Goal: Task Accomplishment & Management: Use online tool/utility

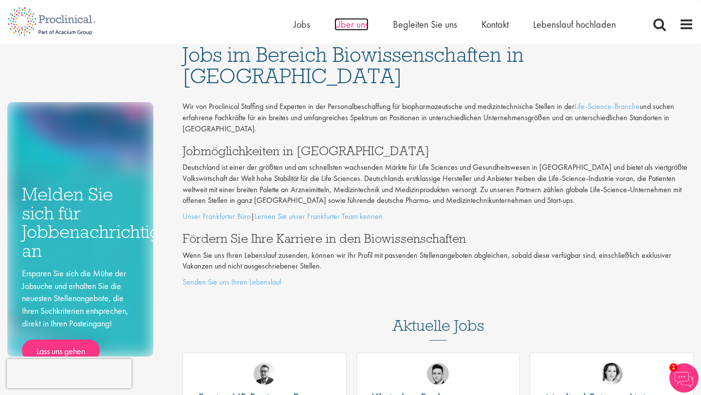
click at [341, 26] on font "Über uns" at bounding box center [351, 24] width 34 height 13
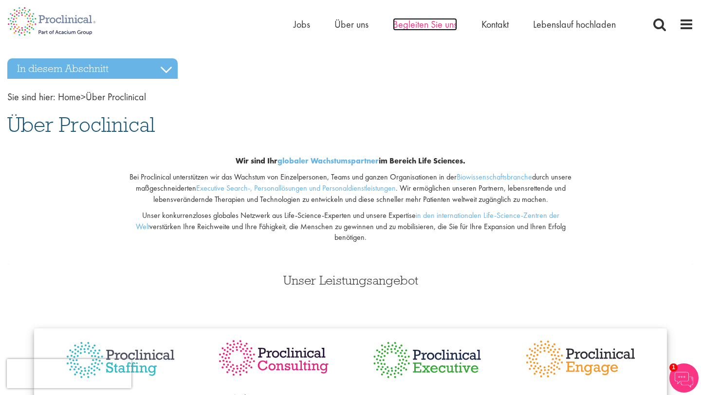
click at [437, 25] on font "Begleiten Sie uns" at bounding box center [425, 24] width 64 height 13
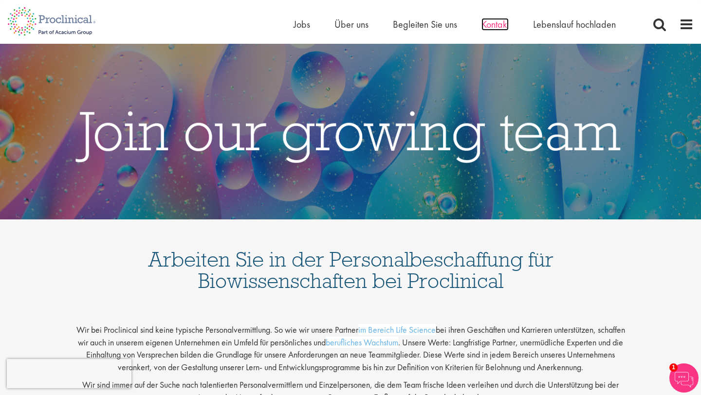
click at [499, 24] on font "Kontakt" at bounding box center [495, 24] width 27 height 13
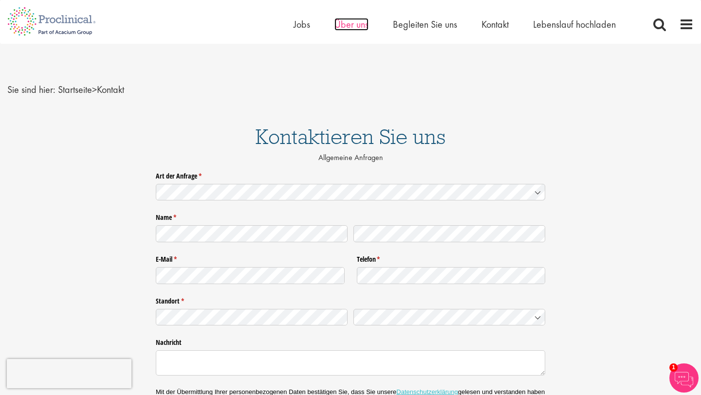
click at [346, 27] on font "Über uns" at bounding box center [351, 24] width 34 height 13
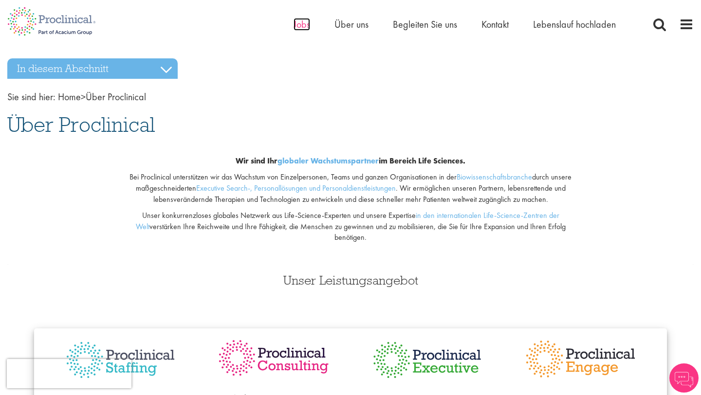
click at [296, 26] on font "Jobs" at bounding box center [302, 24] width 17 height 13
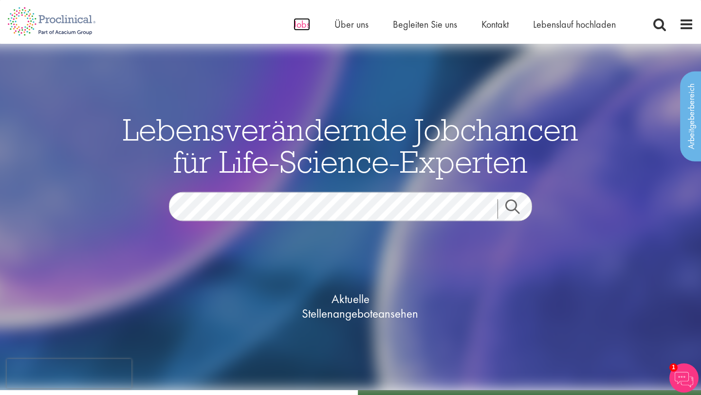
click at [305, 23] on font "Jobs" at bounding box center [302, 24] width 17 height 13
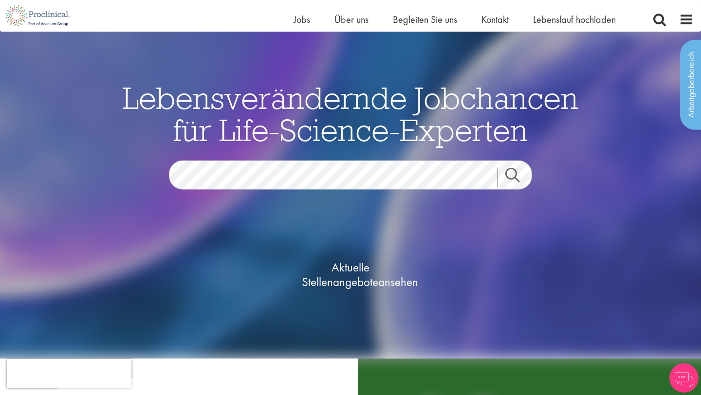
scroll to position [20, 0]
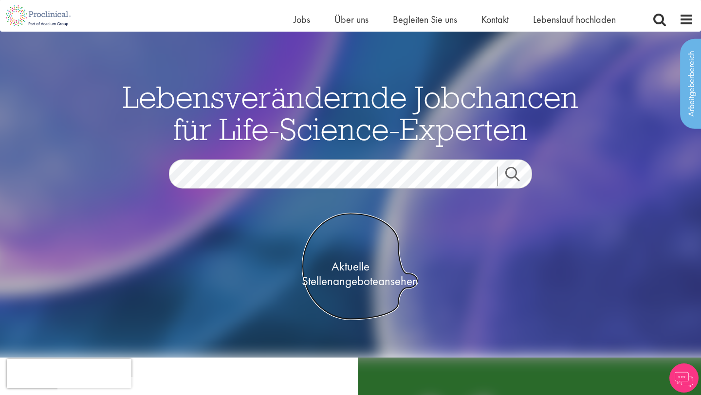
click at [360, 269] on font "Aktuelle Stellenangebote" at bounding box center [340, 273] width 76 height 31
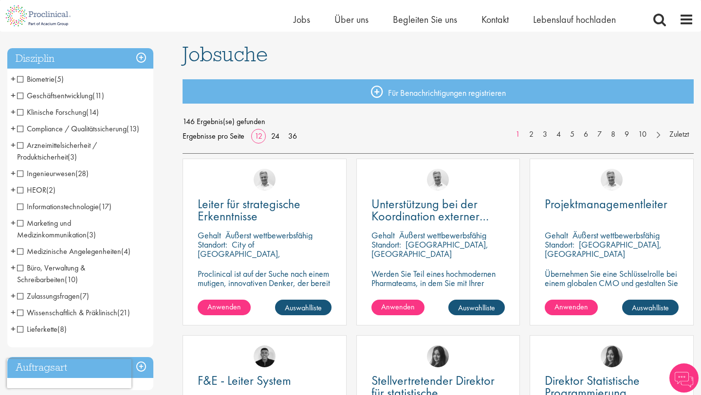
scroll to position [60, 0]
click at [55, 250] on font "Medizinische Angelegenheiten" at bounding box center [74, 252] width 94 height 10
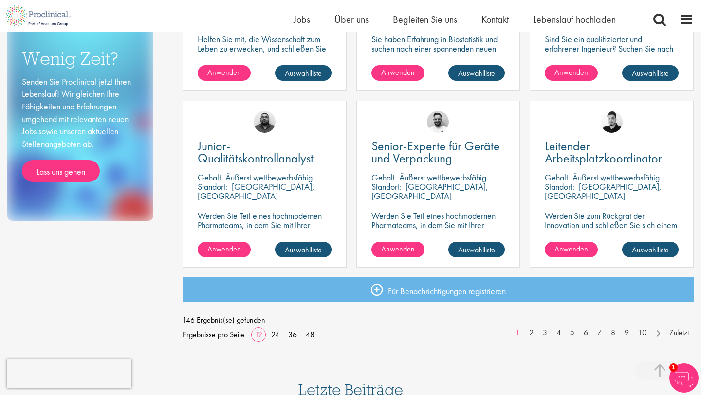
scroll to position [650, 0]
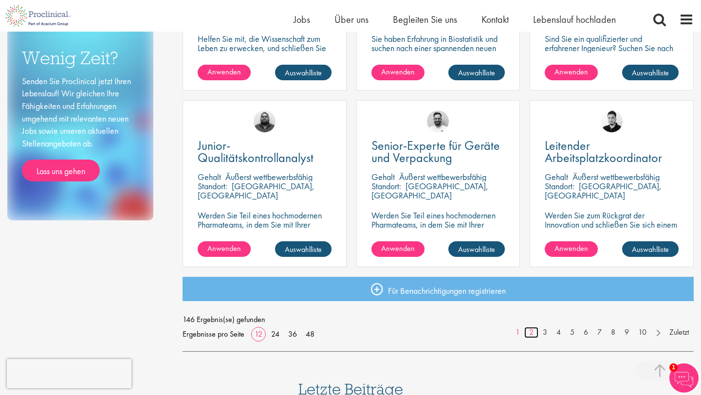
click at [529, 331] on font "2" at bounding box center [531, 332] width 4 height 10
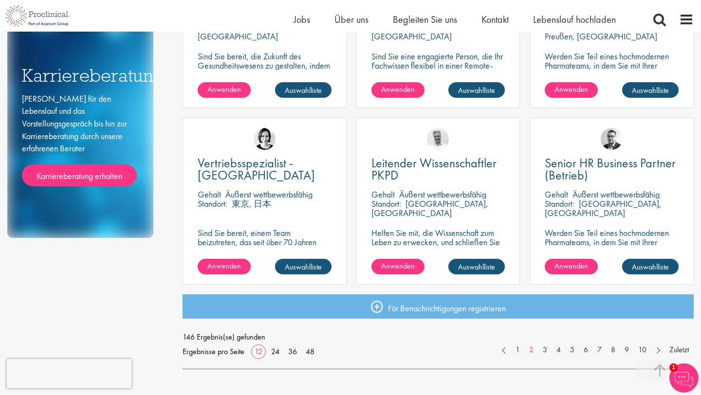
scroll to position [632, 0]
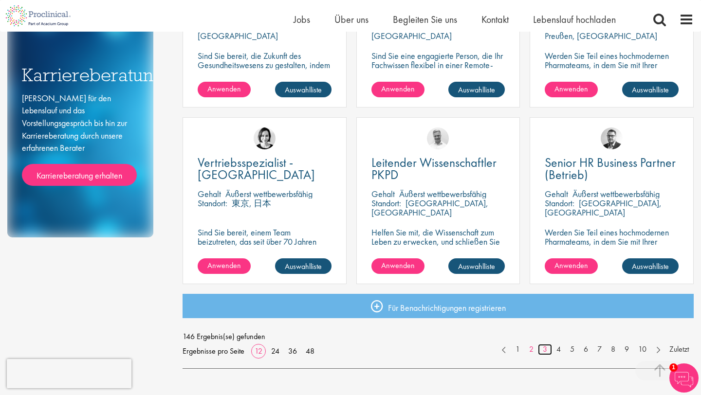
click at [543, 347] on font "3" at bounding box center [545, 349] width 4 height 10
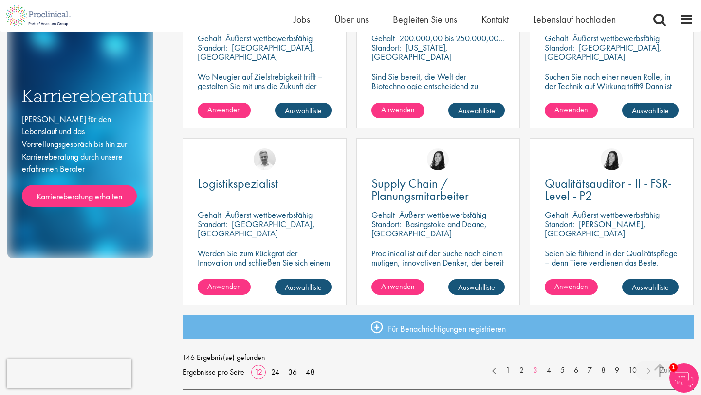
scroll to position [614, 0]
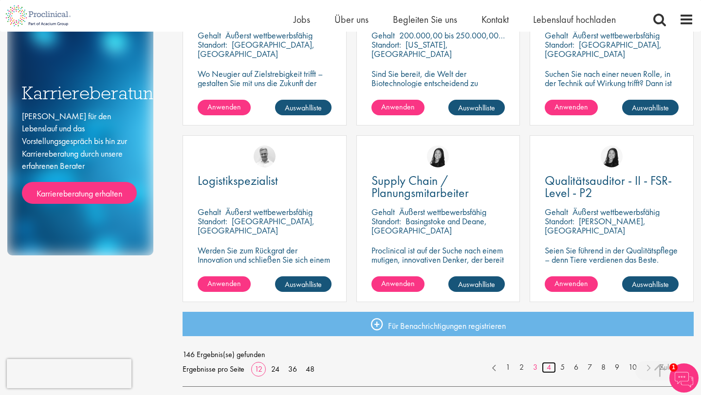
click at [547, 367] on font "4" at bounding box center [549, 367] width 4 height 10
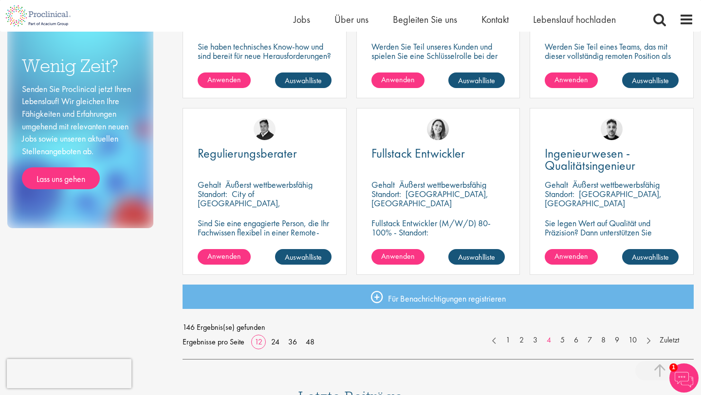
scroll to position [644, 0]
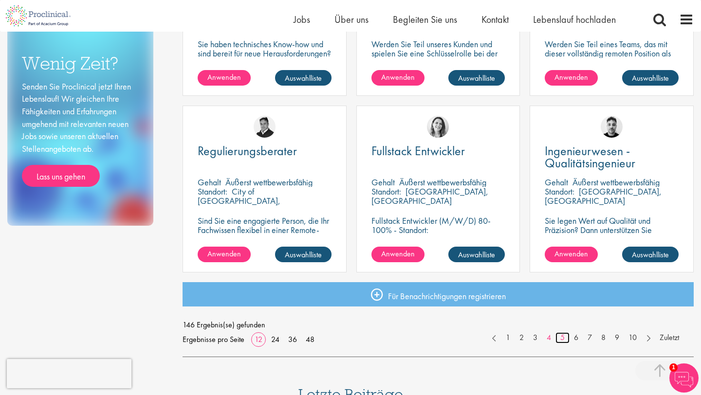
click at [560, 335] on font "5" at bounding box center [562, 338] width 4 height 10
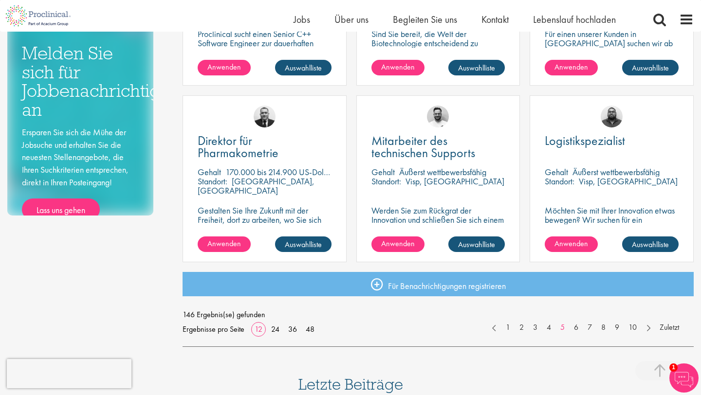
scroll to position [655, 0]
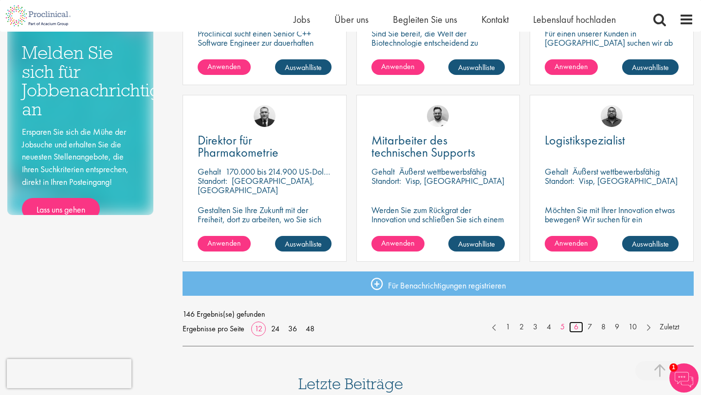
click at [572, 327] on link "6" at bounding box center [576, 327] width 14 height 11
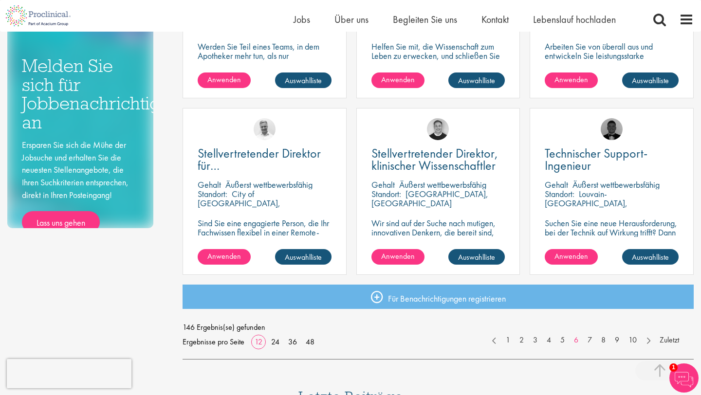
scroll to position [648, 0]
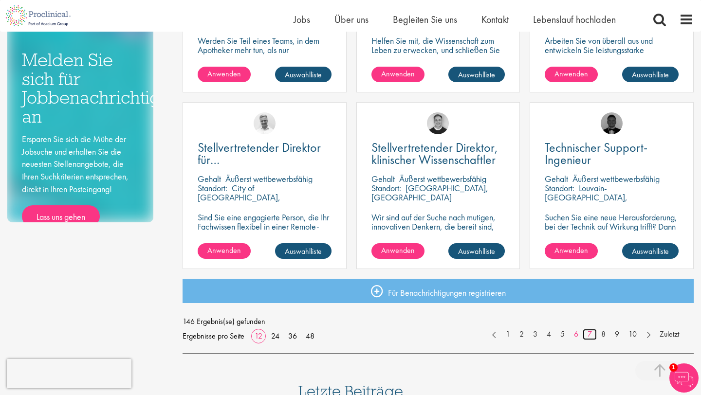
click at [591, 333] on font "7" at bounding box center [590, 334] width 4 height 10
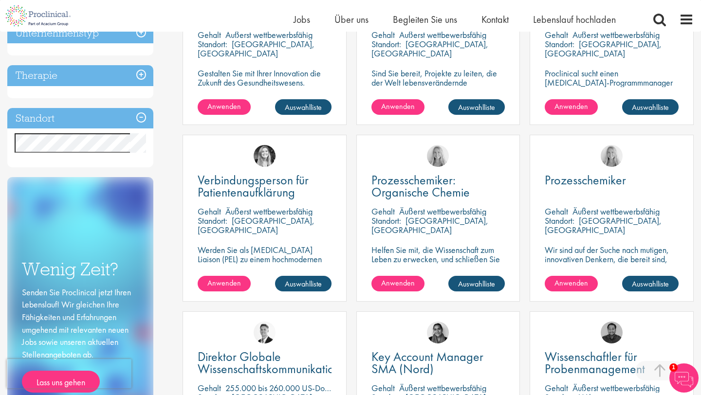
scroll to position [432, 0]
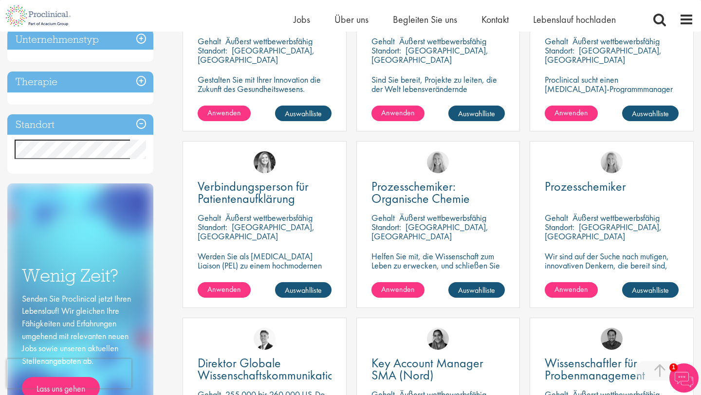
click at [141, 121] on h3 "Standort" at bounding box center [80, 124] width 146 height 21
click at [136, 123] on h3 "Standort" at bounding box center [80, 124] width 146 height 21
click at [50, 124] on font "Standort" at bounding box center [35, 124] width 39 height 13
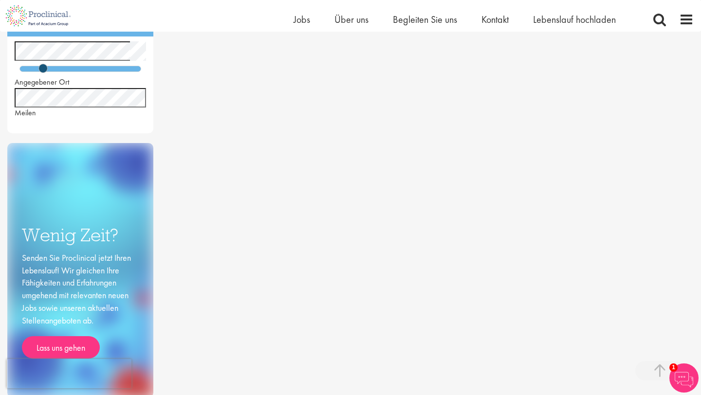
scroll to position [274, 0]
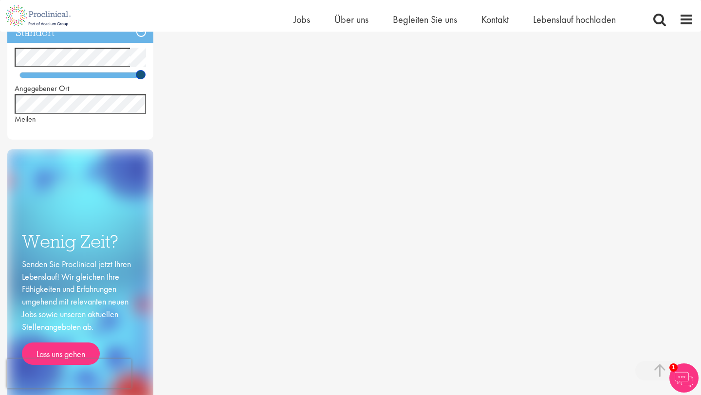
drag, startPoint x: 43, startPoint y: 78, endPoint x: 141, endPoint y: 85, distance: 98.1
click at [141, 85] on div "Angegebener Ort [GEOGRAPHIC_DATA]" at bounding box center [80, 86] width 146 height 77
